Goal: Information Seeking & Learning: Find specific fact

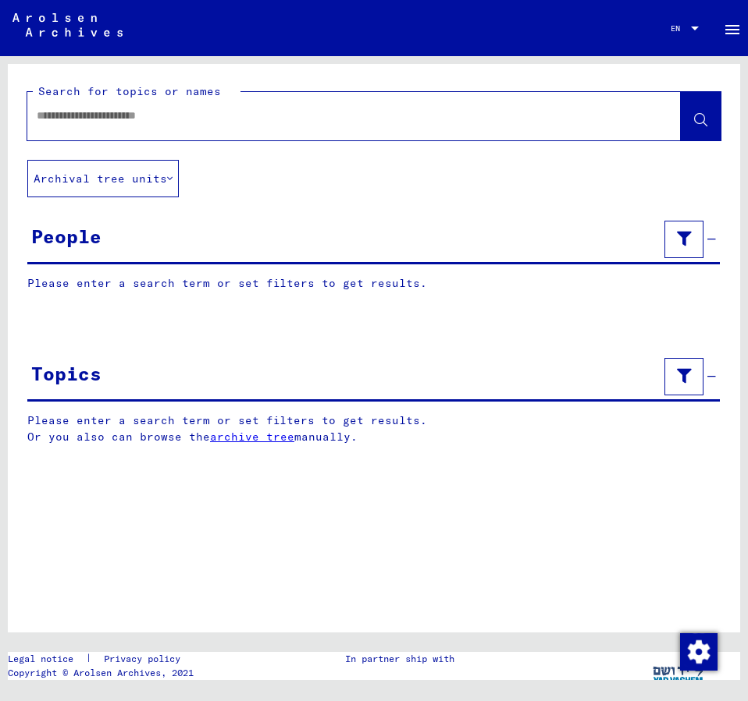
click at [87, 101] on div at bounding box center [335, 115] width 616 height 35
click at [78, 112] on input "text" at bounding box center [340, 116] width 606 height 16
type input "**********"
click at [695, 114] on span at bounding box center [700, 118] width 13 height 16
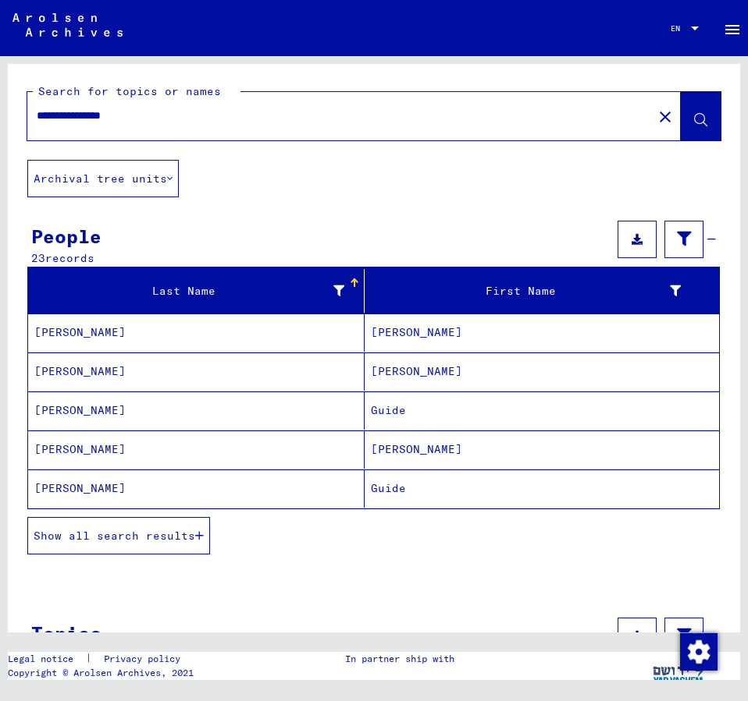
click at [441, 443] on mat-cell "[PERSON_NAME]" at bounding box center [541, 450] width 354 height 38
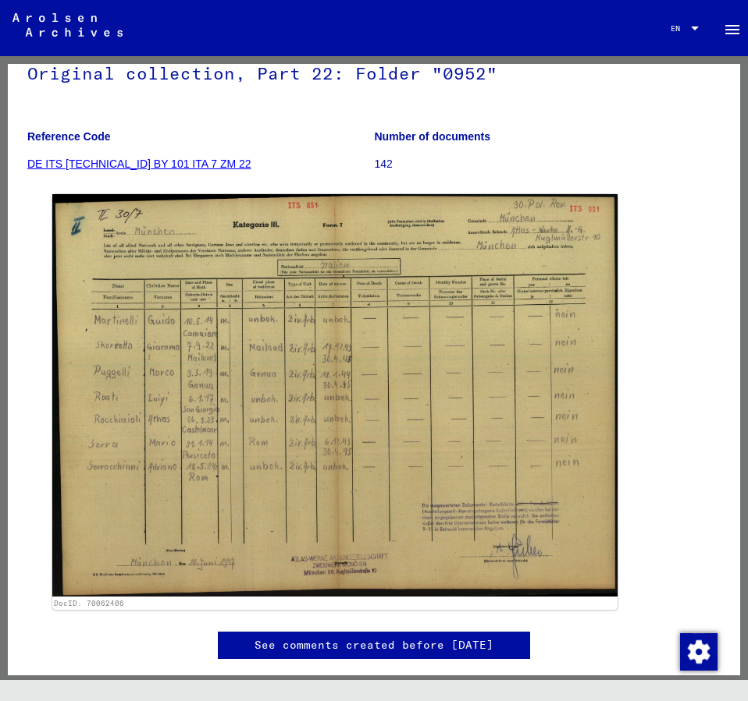
scroll to position [169, 0]
